Goal: Information Seeking & Learning: Learn about a topic

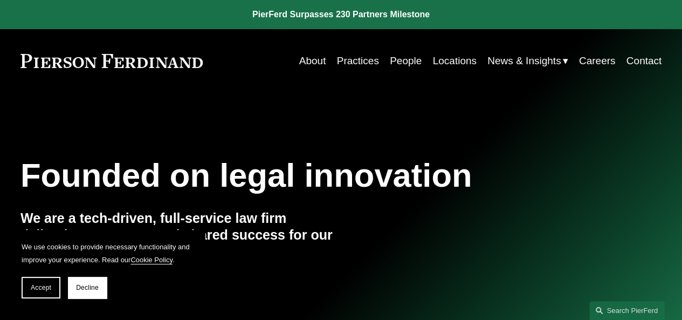
click at [589, 52] on link "Careers" at bounding box center [597, 61] width 37 height 20
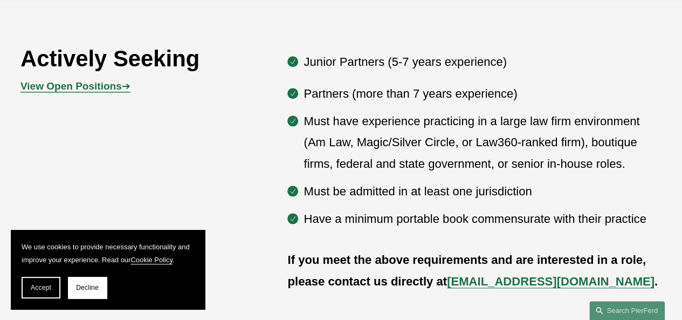
scroll to position [520, 0]
click at [71, 92] on strong "View Open Positions" at bounding box center [70, 86] width 101 height 11
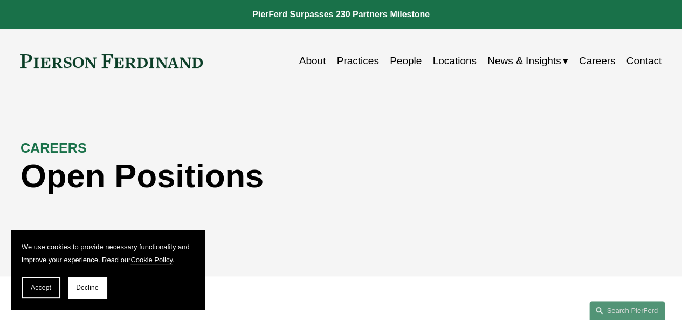
click at [402, 64] on link "People" at bounding box center [406, 61] width 32 height 20
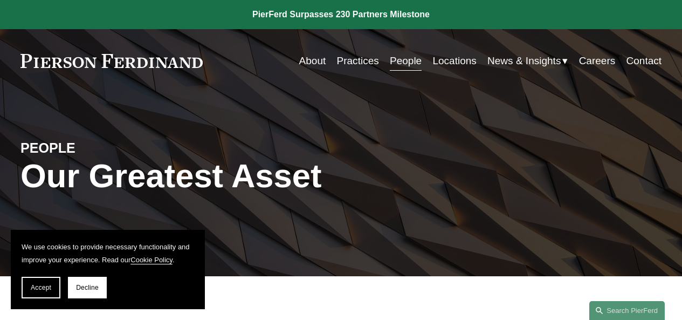
scroll to position [324, 0]
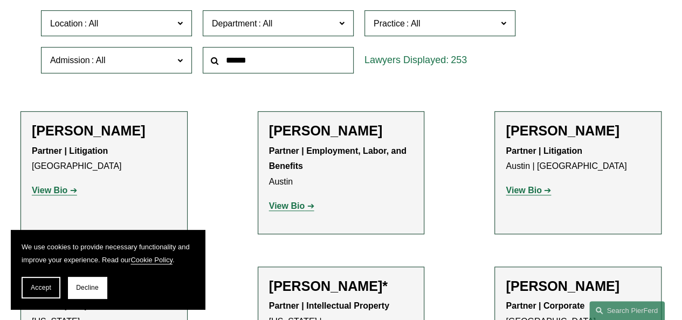
click at [166, 24] on span "Location" at bounding box center [111, 23] width 123 height 15
click at [0, 0] on link "[GEOGRAPHIC_DATA]" at bounding box center [0, 0] width 0 height 0
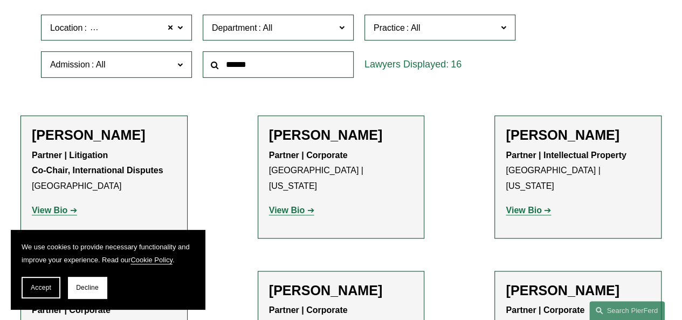
scroll to position [329, 0]
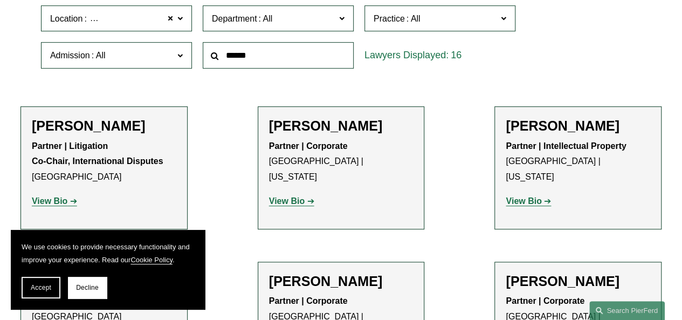
click at [60, 58] on span "Admission" at bounding box center [70, 55] width 40 height 9
click at [39, 36] on div "Location [GEOGRAPHIC_DATA] [GEOGRAPHIC_DATA] All [GEOGRAPHIC_DATA] [GEOGRAPHIC_…" at bounding box center [117, 18] width 162 height 37
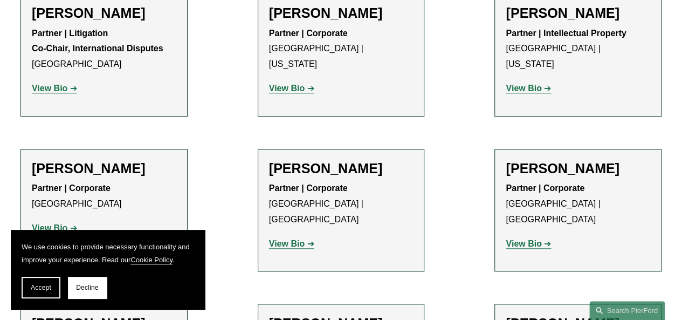
scroll to position [448, 0]
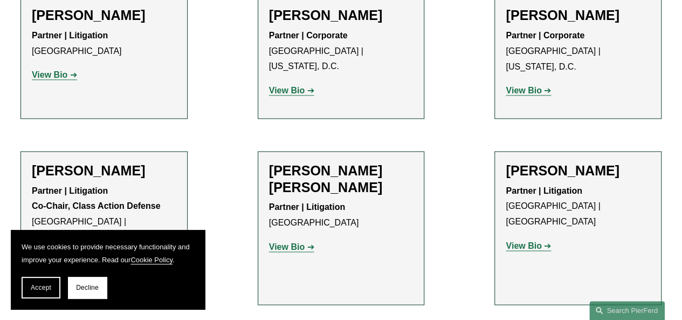
scroll to position [754, 0]
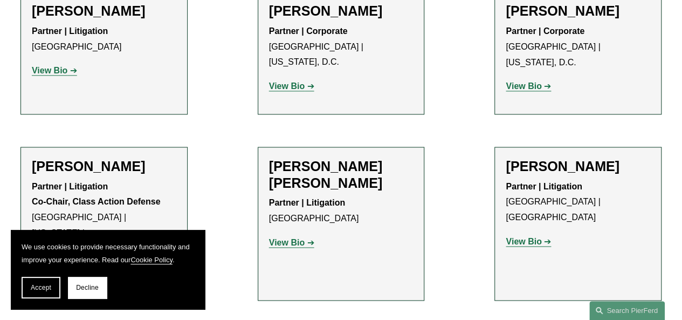
click at [281, 158] on h2 "[PERSON_NAME] [PERSON_NAME]" at bounding box center [341, 174] width 145 height 33
click at [273, 158] on h2 "[PERSON_NAME] [PERSON_NAME]" at bounding box center [341, 174] width 145 height 33
click at [295, 158] on h2 "[PERSON_NAME] [PERSON_NAME]" at bounding box center [341, 174] width 145 height 33
click at [290, 238] on strong "View Bio" at bounding box center [287, 242] width 36 height 9
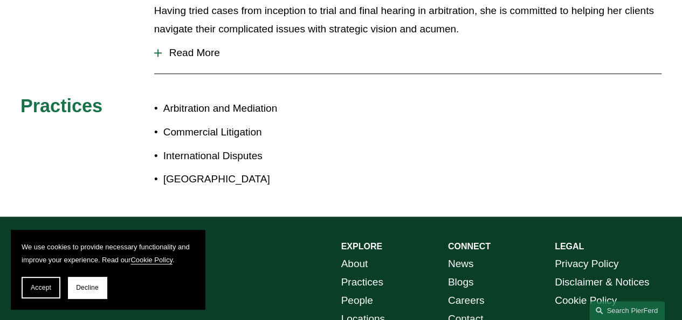
scroll to position [651, 0]
